Goal: Transaction & Acquisition: Purchase product/service

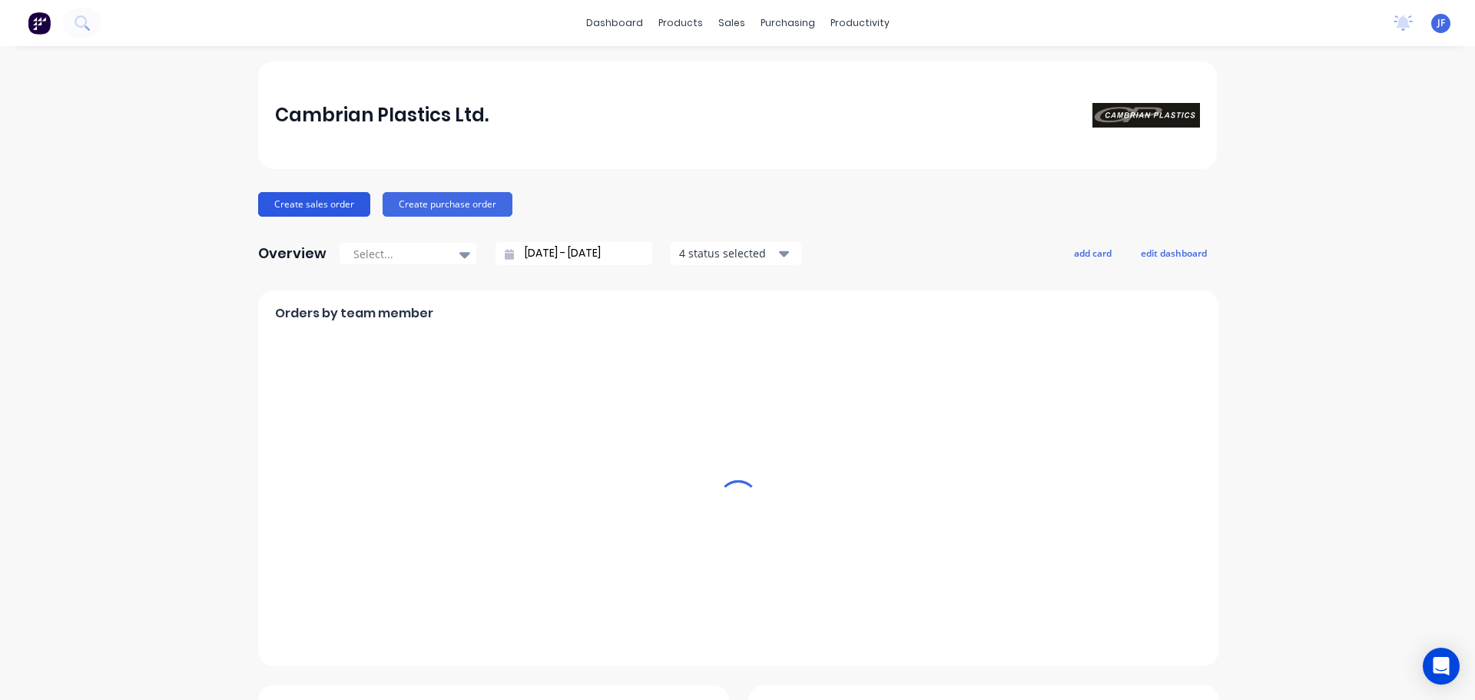
click at [280, 202] on button "Create sales order" at bounding box center [314, 204] width 112 height 25
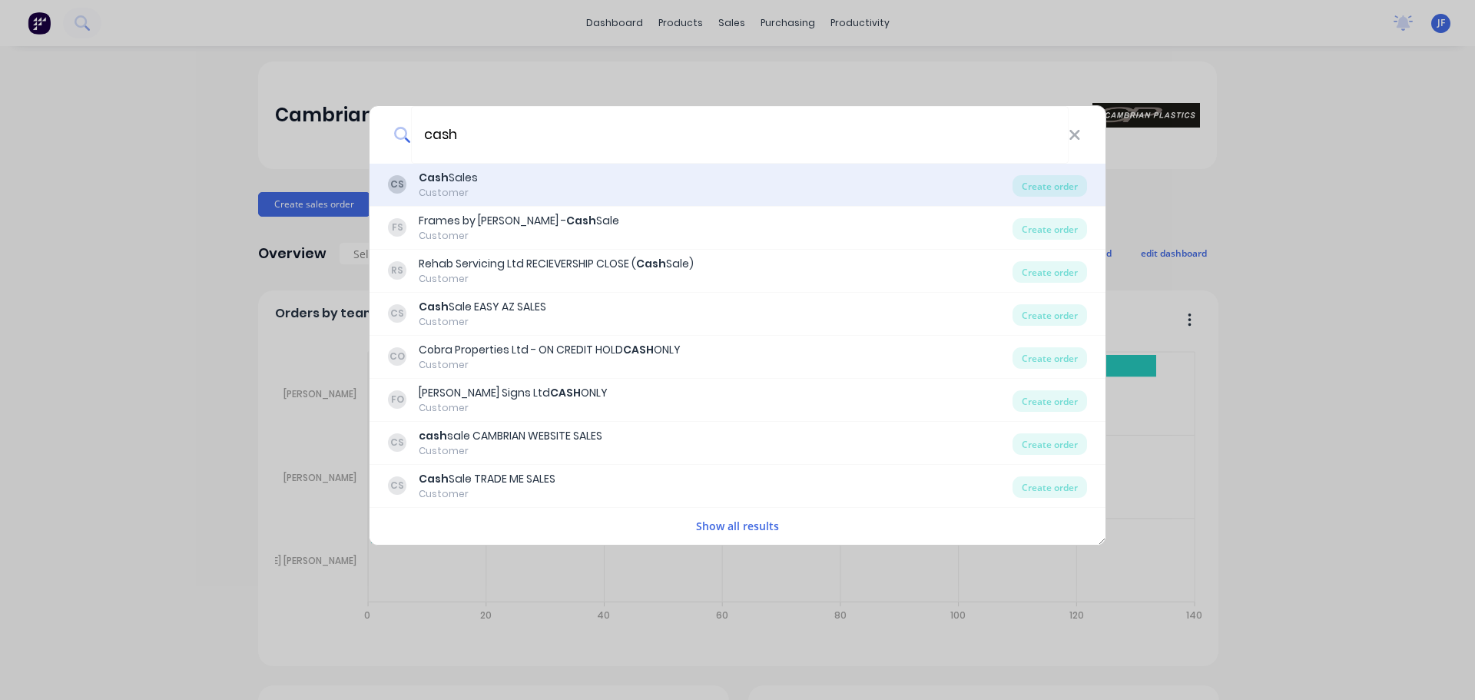
type input "cash"
click at [517, 183] on div "CS Cash Sales Customer" at bounding box center [700, 185] width 625 height 30
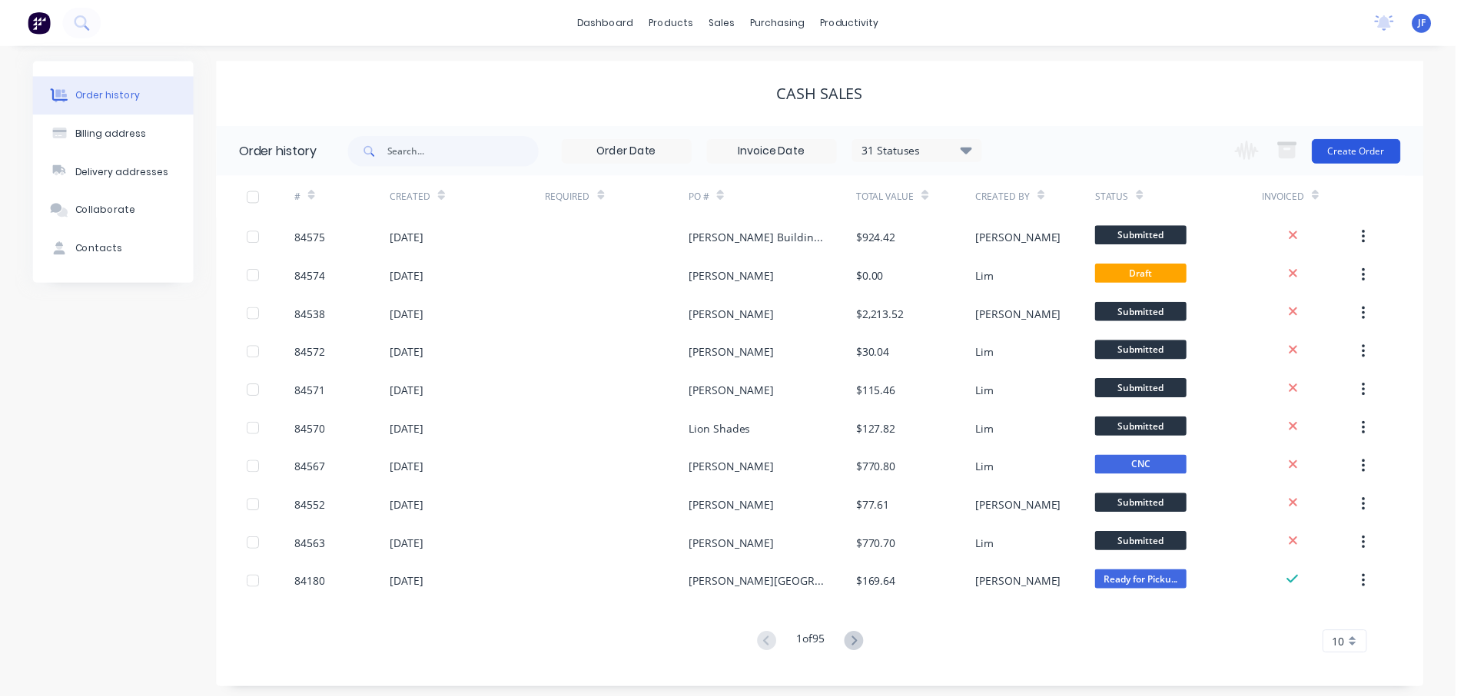
click at [1370, 150] on button "Create Order" at bounding box center [1363, 152] width 89 height 25
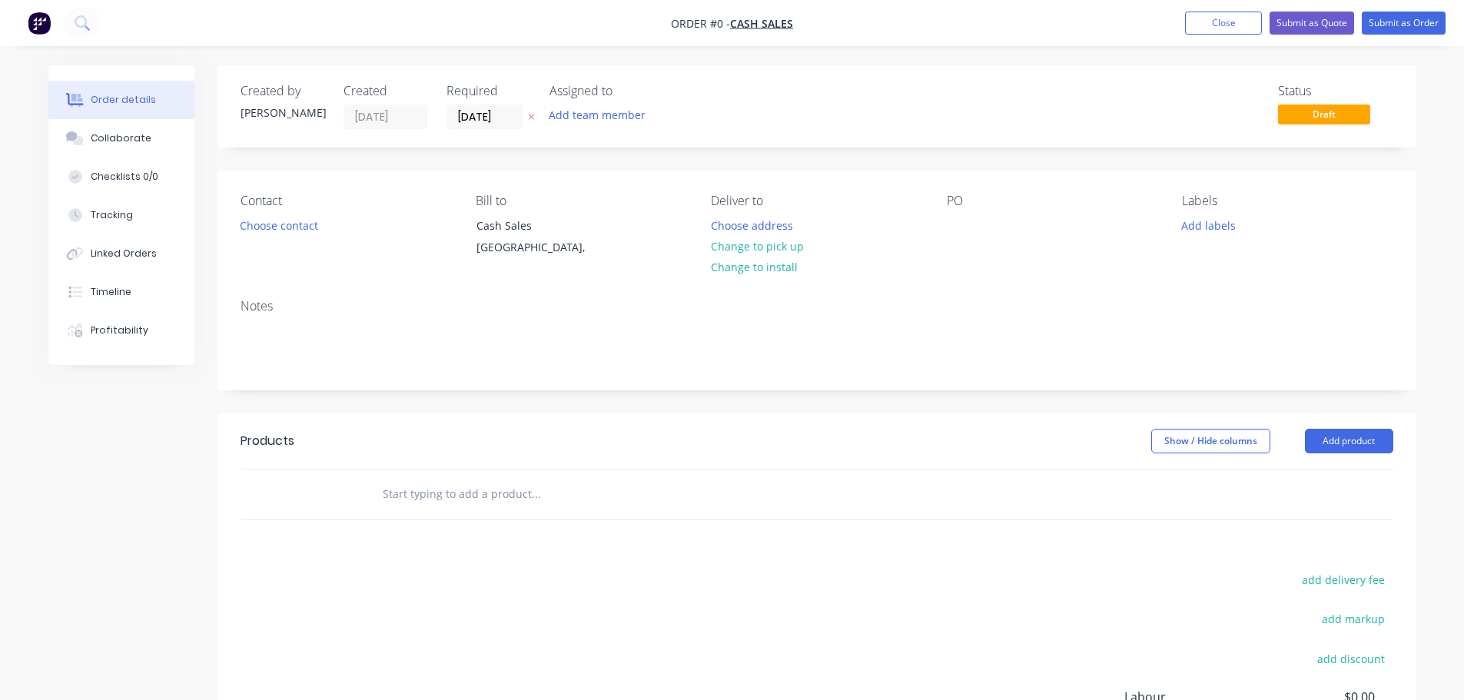
click at [536, 114] on button "button" at bounding box center [531, 117] width 16 height 18
click at [292, 229] on button "Choose contact" at bounding box center [278, 224] width 95 height 21
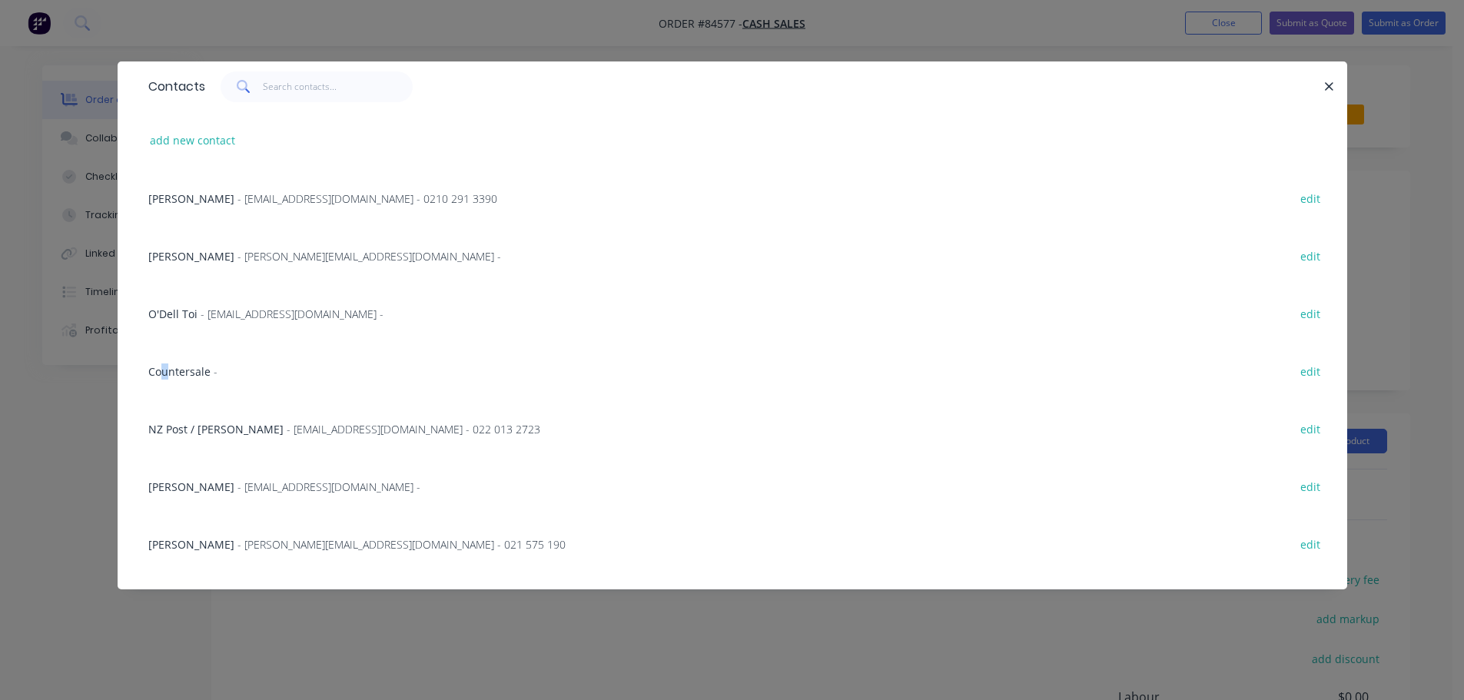
click at [165, 373] on span "Countersale" at bounding box center [179, 371] width 62 height 15
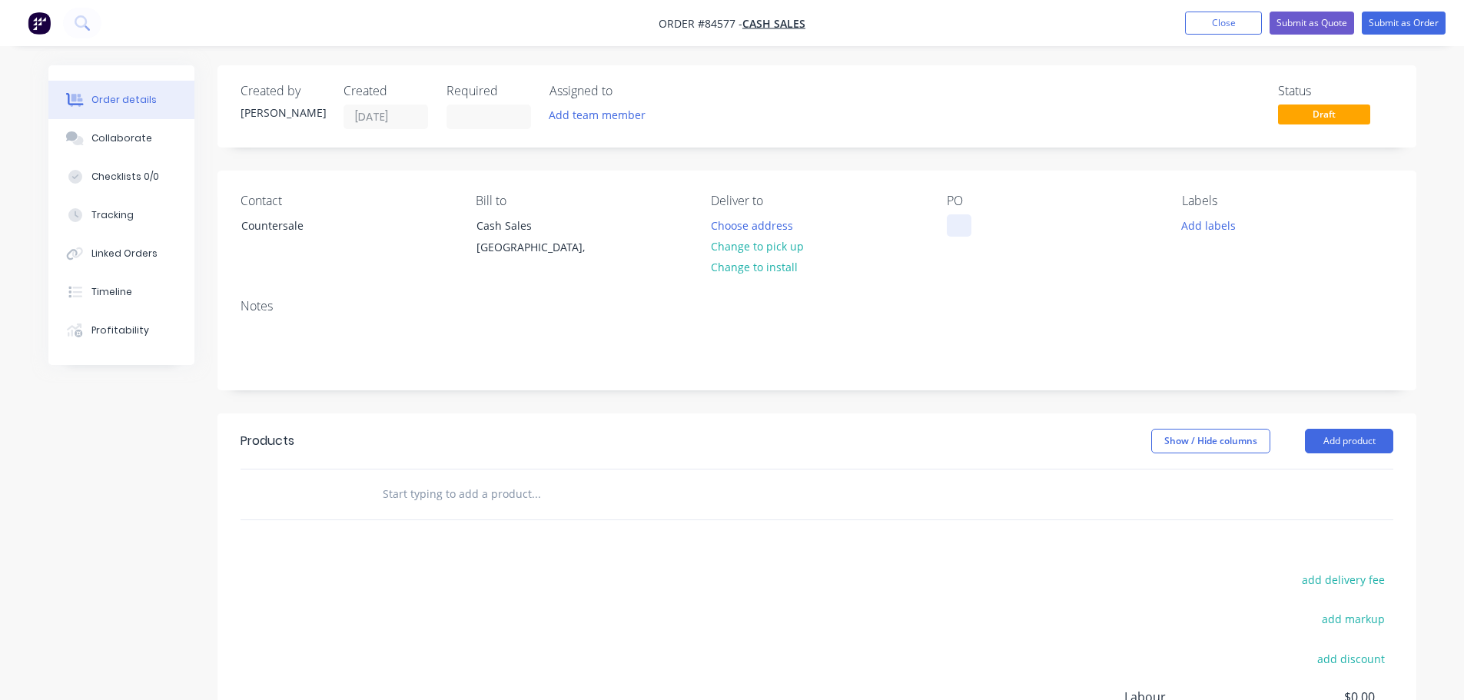
click at [963, 221] on div at bounding box center [959, 225] width 25 height 22
click at [785, 245] on button "Change to pick up" at bounding box center [756, 246] width 109 height 21
click at [509, 505] on div at bounding box center [639, 495] width 553 height 50
click at [507, 502] on input "text" at bounding box center [535, 494] width 307 height 31
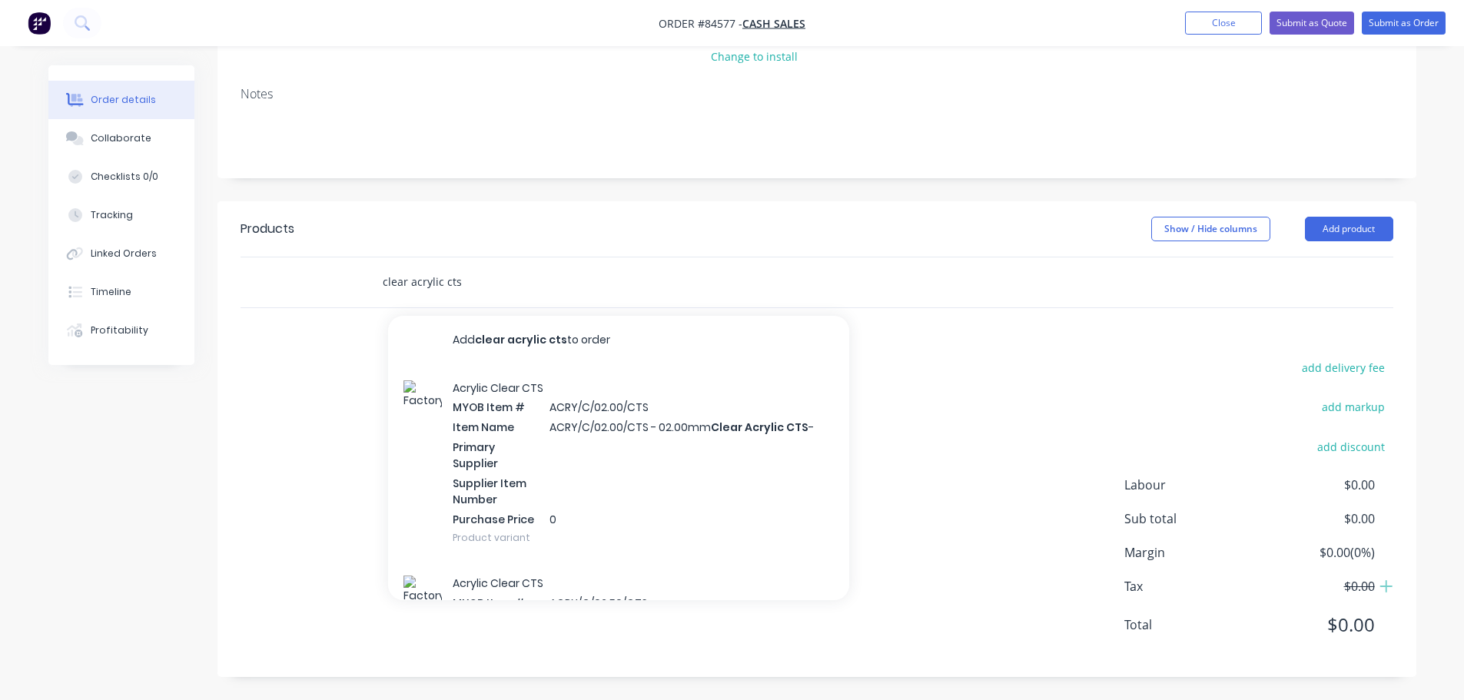
scroll to position [154, 0]
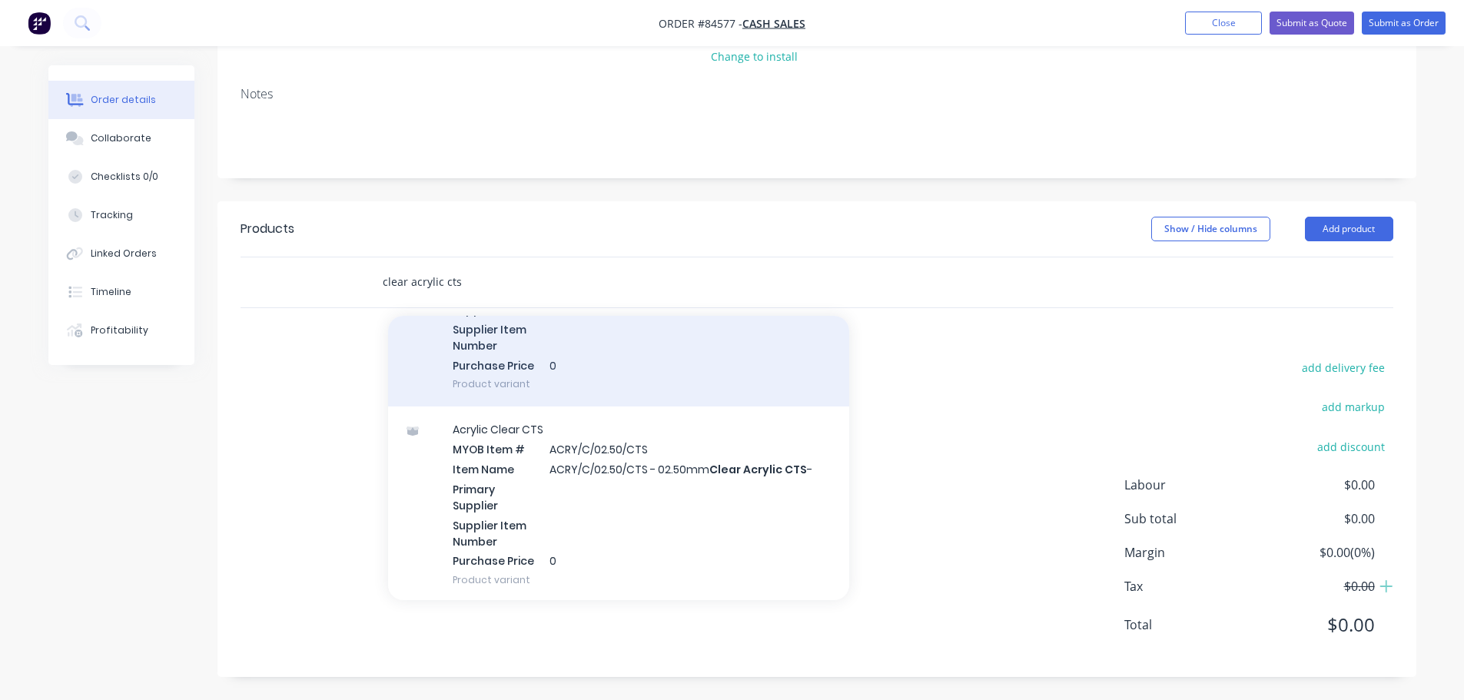
type input "clear acrylic cts"
click at [553, 380] on div "Acrylic Clear CTS MYOB Item # ACRY/C/02.00/CTS Item Name ACRY/C/02.00/CTS - 02.…" at bounding box center [618, 309] width 461 height 196
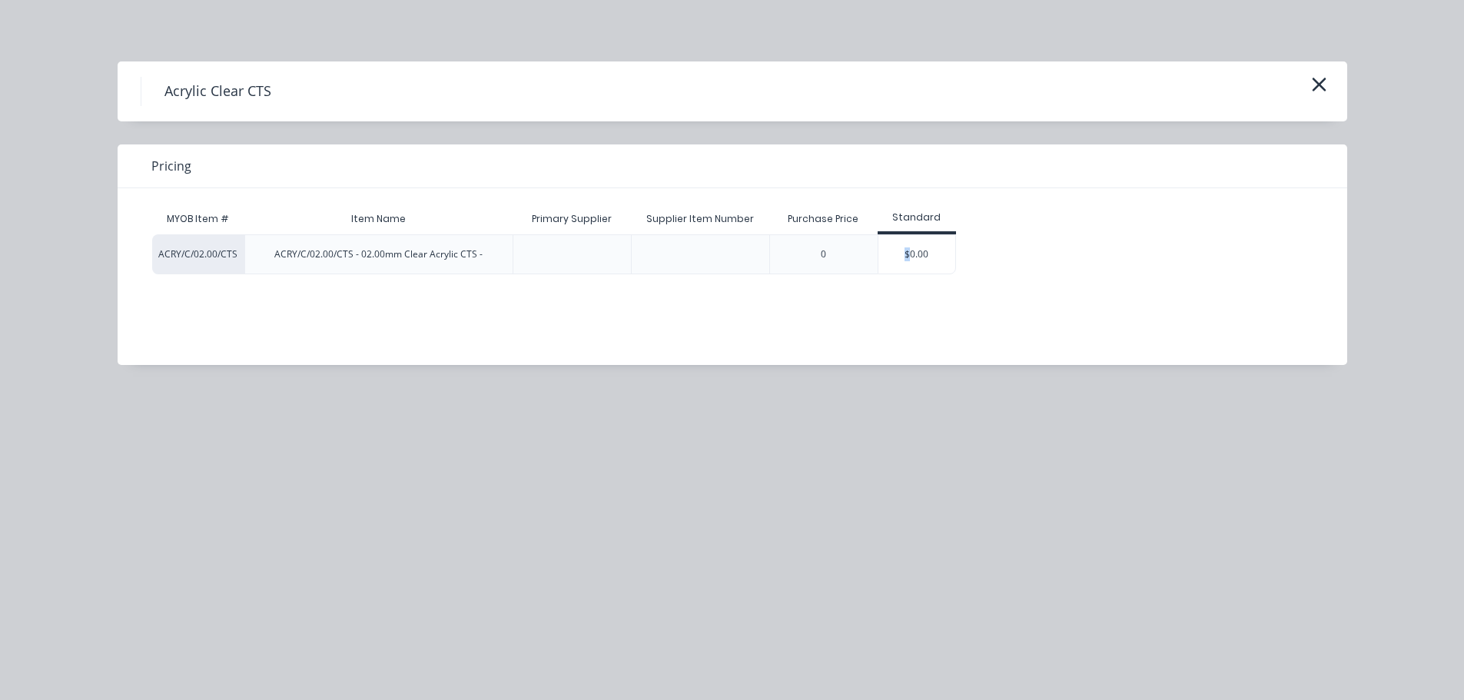
drag, startPoint x: 907, startPoint y: 249, endPoint x: 895, endPoint y: 254, distance: 12.4
click at [908, 249] on div "$0.00" at bounding box center [916, 254] width 77 height 38
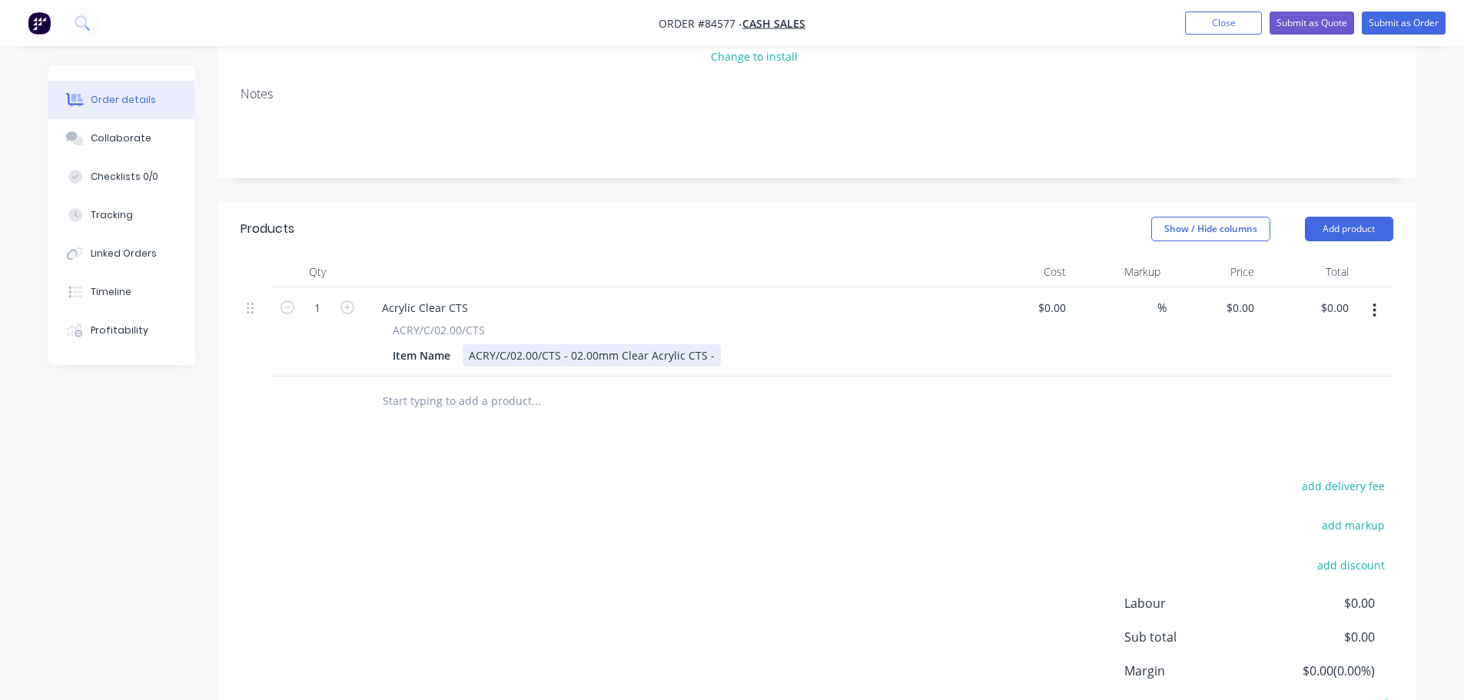
click at [710, 356] on div "ACRY/C/02.00/CTS - 02.00mm Clear Acrylic CTS -" at bounding box center [592, 355] width 258 height 22
drag, startPoint x: 738, startPoint y: 453, endPoint x: 1442, endPoint y: 436, distance: 704.1
click at [739, 453] on div "Products Show / Hide columns Add product Qty Cost Markup Price Total 1 Acrylic …" at bounding box center [816, 498] width 1199 height 594
click at [1232, 307] on div "0 0" at bounding box center [1214, 331] width 95 height 89
type input "$3.09"
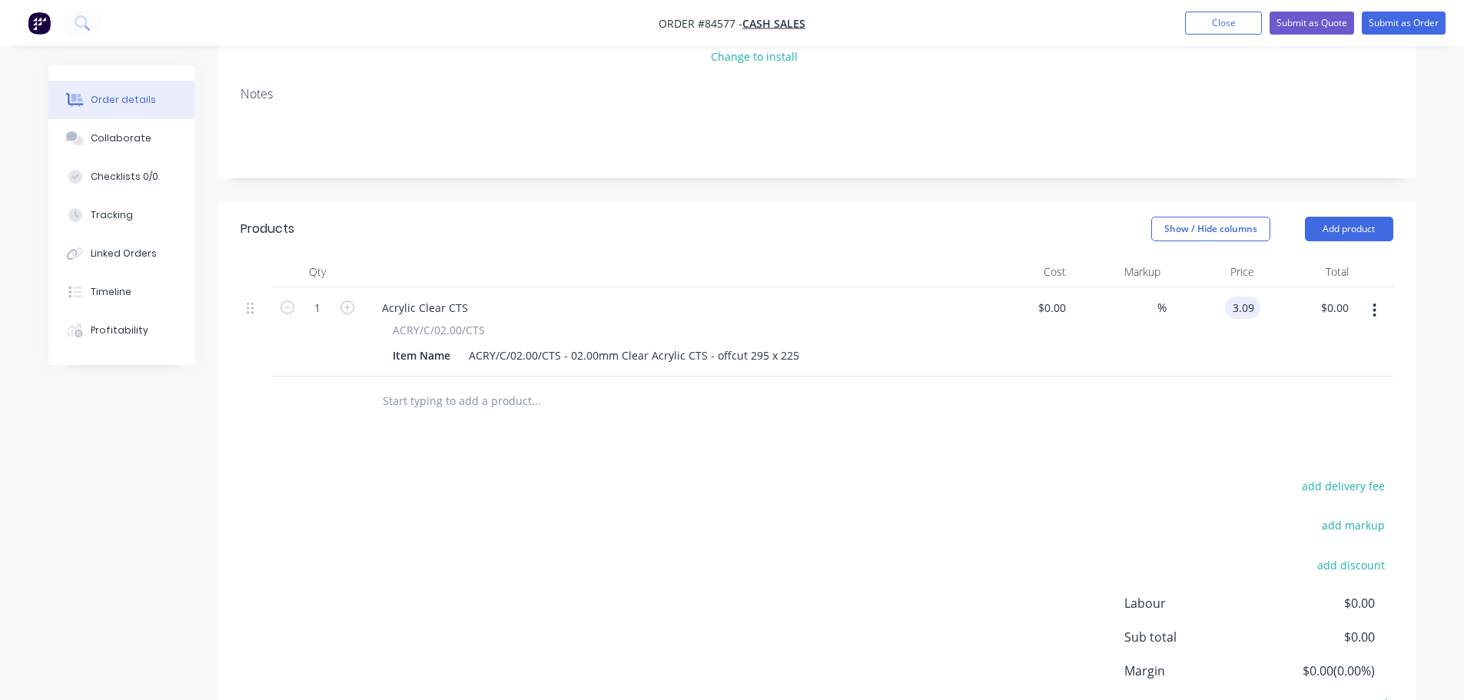
type input "$3.09"
click at [1193, 407] on div at bounding box center [817, 402] width 1153 height 50
click at [1397, 14] on button "Submit as Order" at bounding box center [1404, 23] width 84 height 23
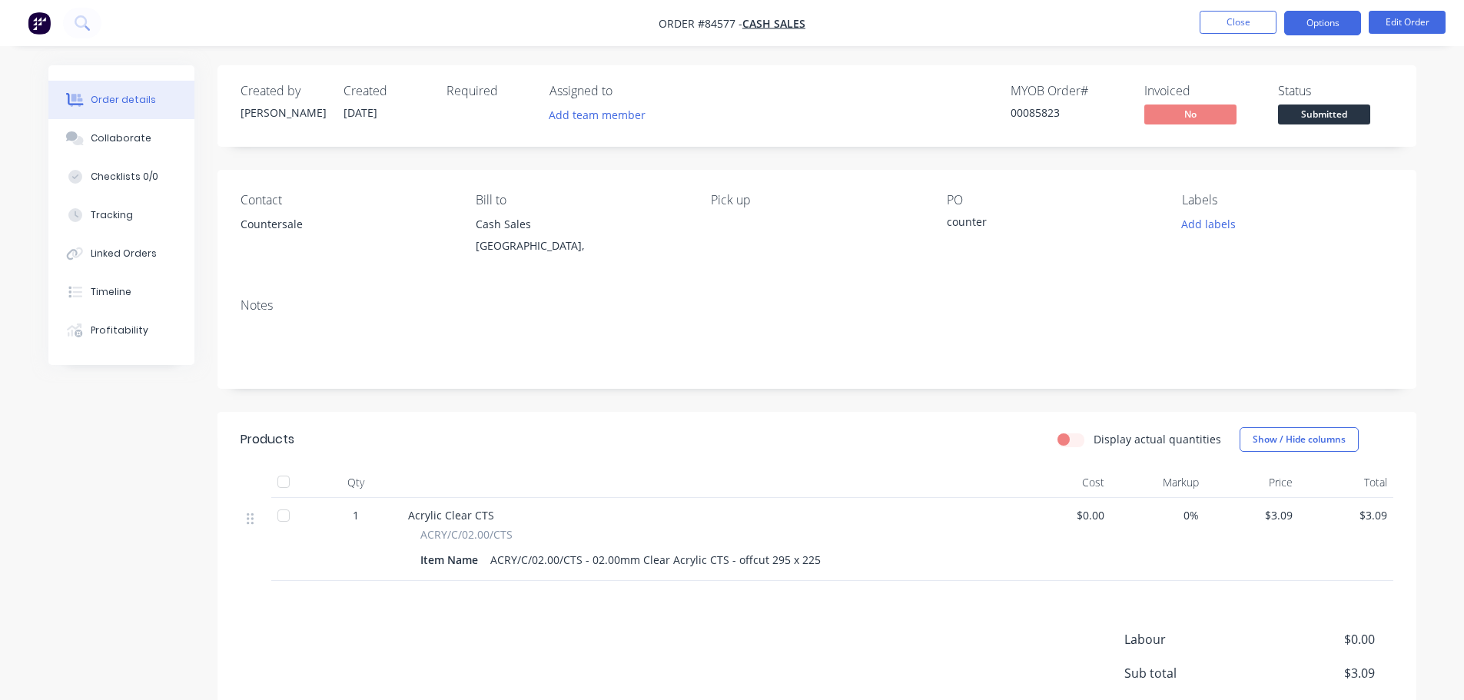
click at [1301, 28] on button "Options" at bounding box center [1322, 23] width 77 height 25
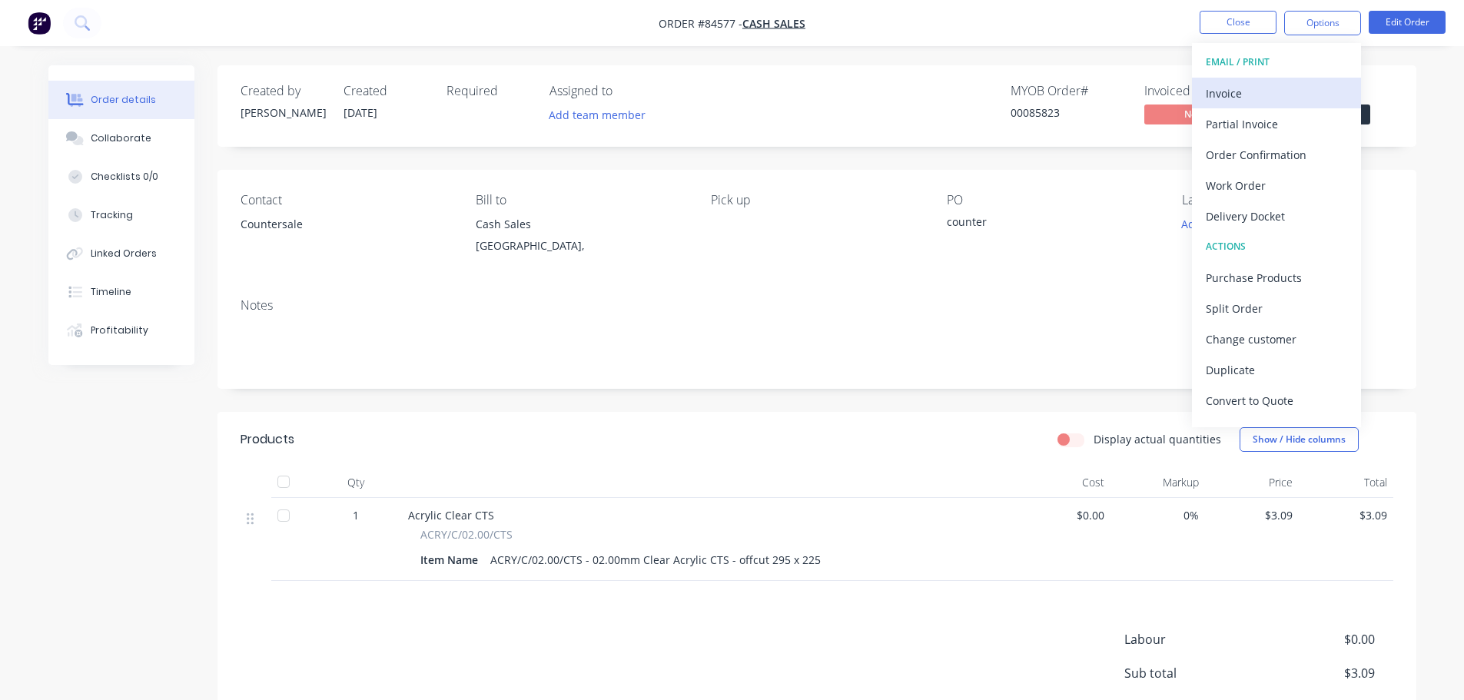
click at [1270, 101] on div "Invoice" at bounding box center [1276, 93] width 141 height 22
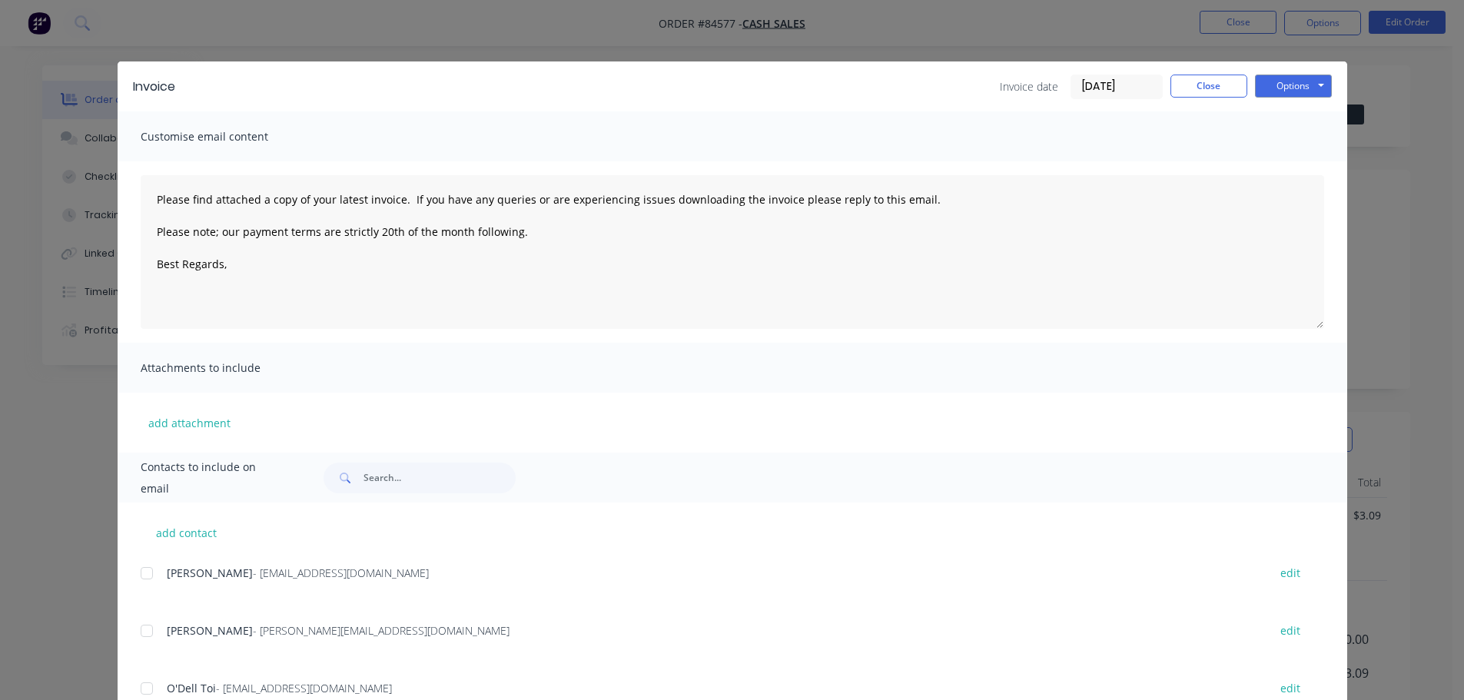
click at [1294, 91] on button "Options" at bounding box center [1293, 86] width 77 height 23
click at [1294, 138] on button "Print" at bounding box center [1304, 138] width 98 height 25
click at [1197, 95] on button "Close" at bounding box center [1208, 86] width 77 height 23
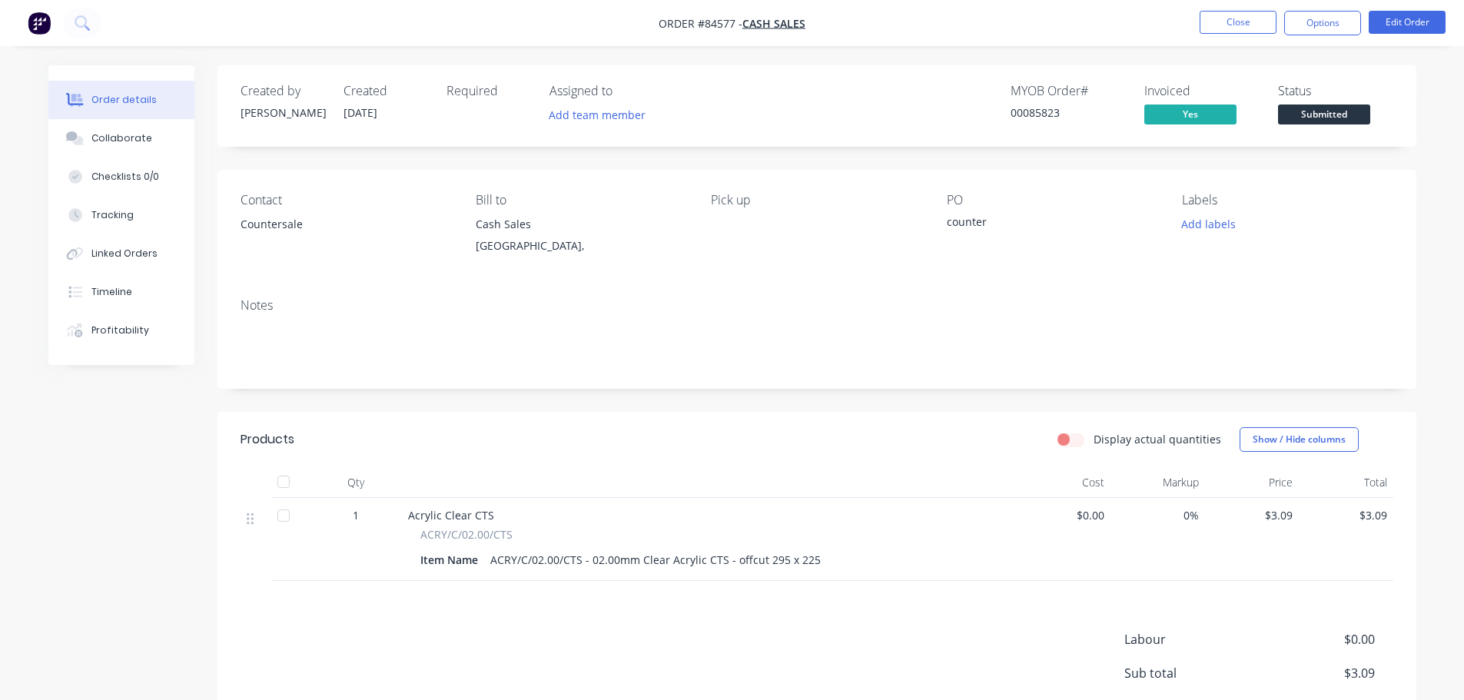
click at [1296, 119] on span "Submitted" at bounding box center [1324, 114] width 92 height 19
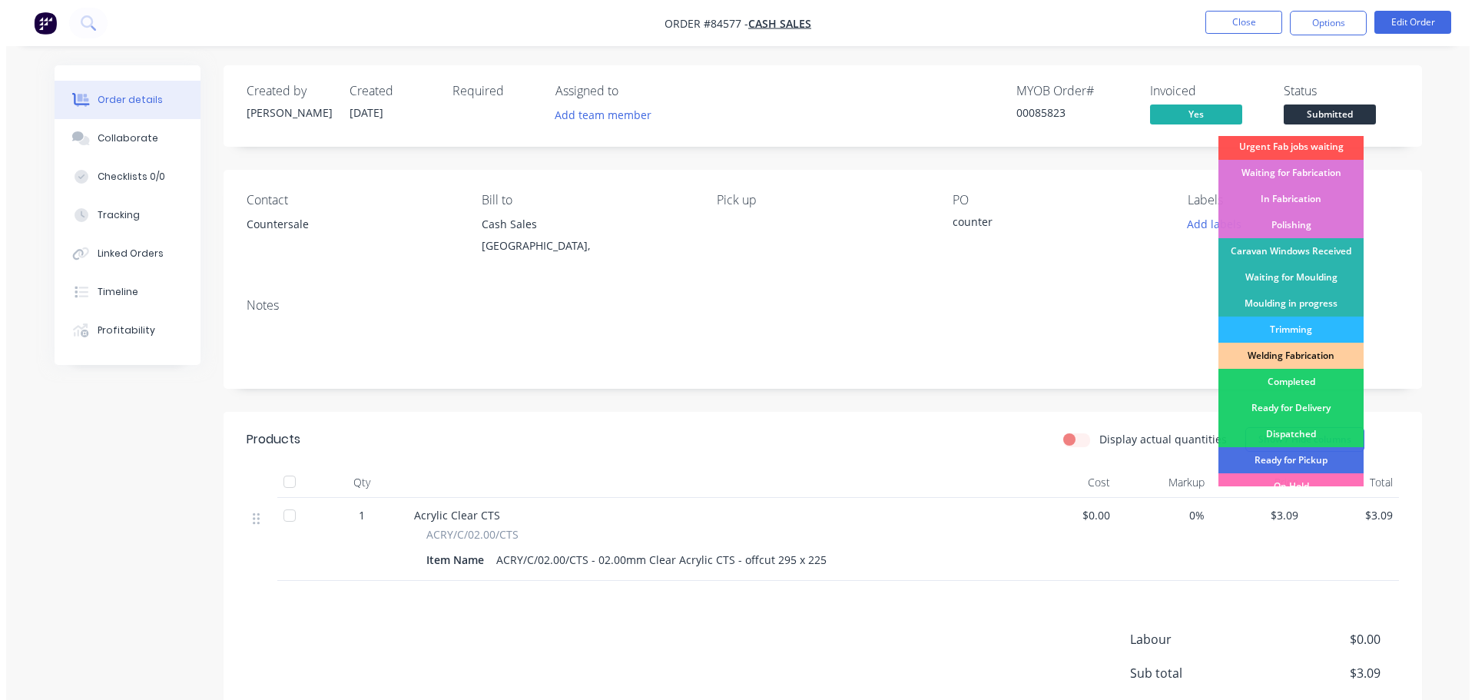
scroll to position [303, 0]
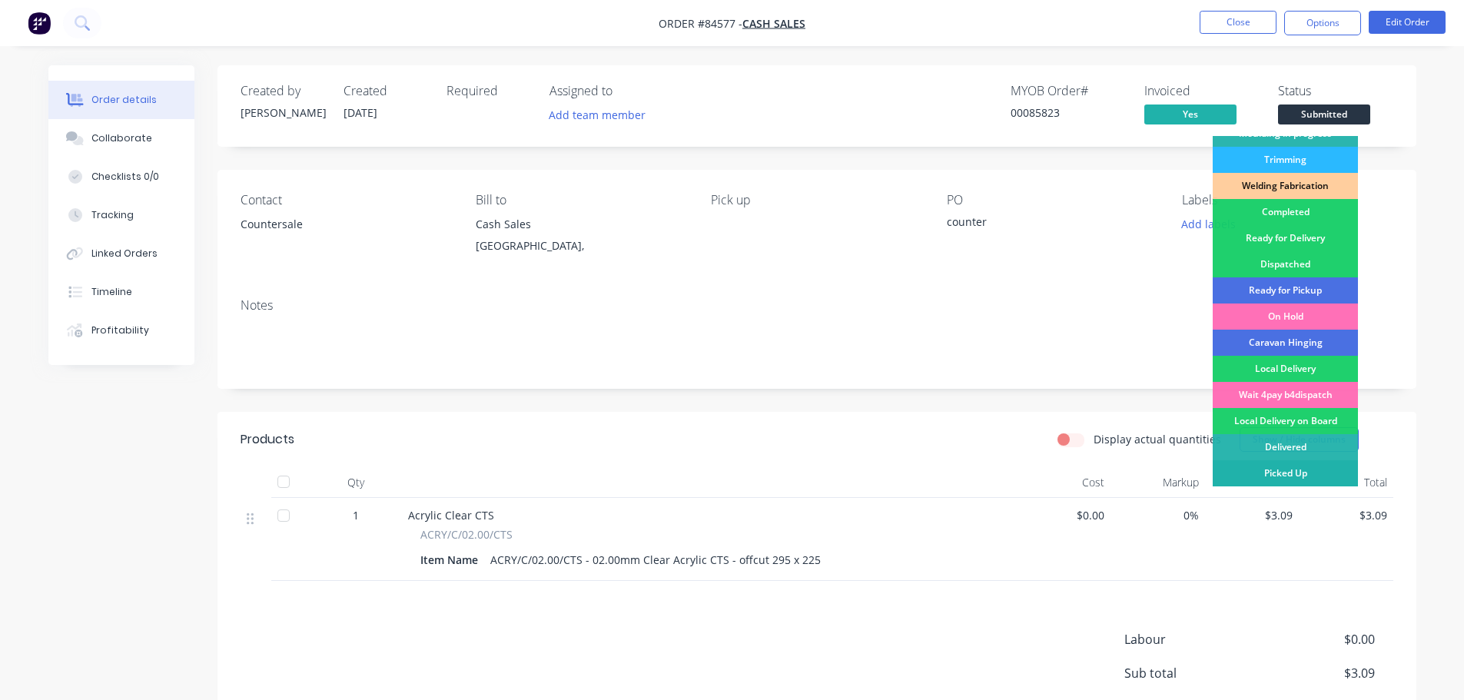
click at [1299, 466] on div "Picked Up" at bounding box center [1285, 473] width 145 height 26
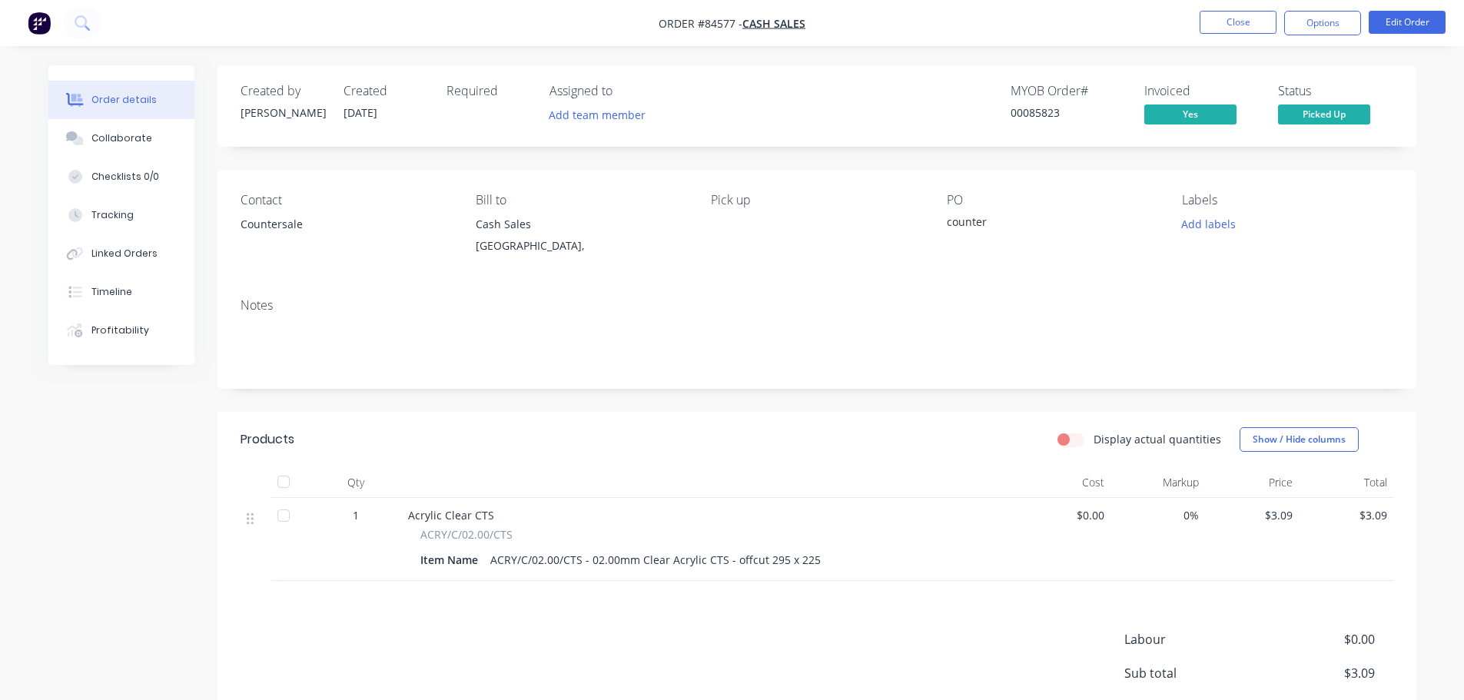
click at [1040, 100] on div "MYOB Order # 00085823" at bounding box center [1068, 106] width 115 height 45
click at [1207, 25] on button "Close" at bounding box center [1238, 22] width 77 height 23
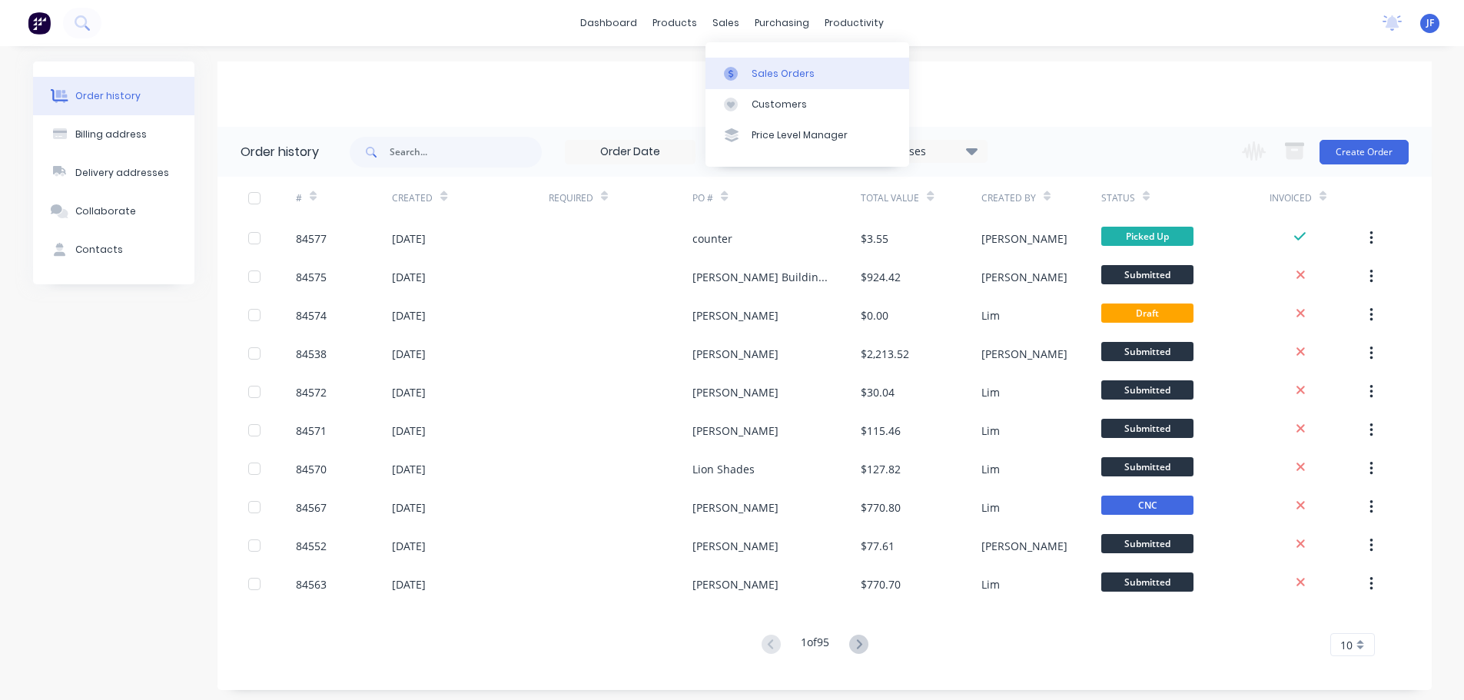
click at [758, 75] on div "Sales Orders" at bounding box center [783, 74] width 63 height 14
